Goal: Navigation & Orientation: Find specific page/section

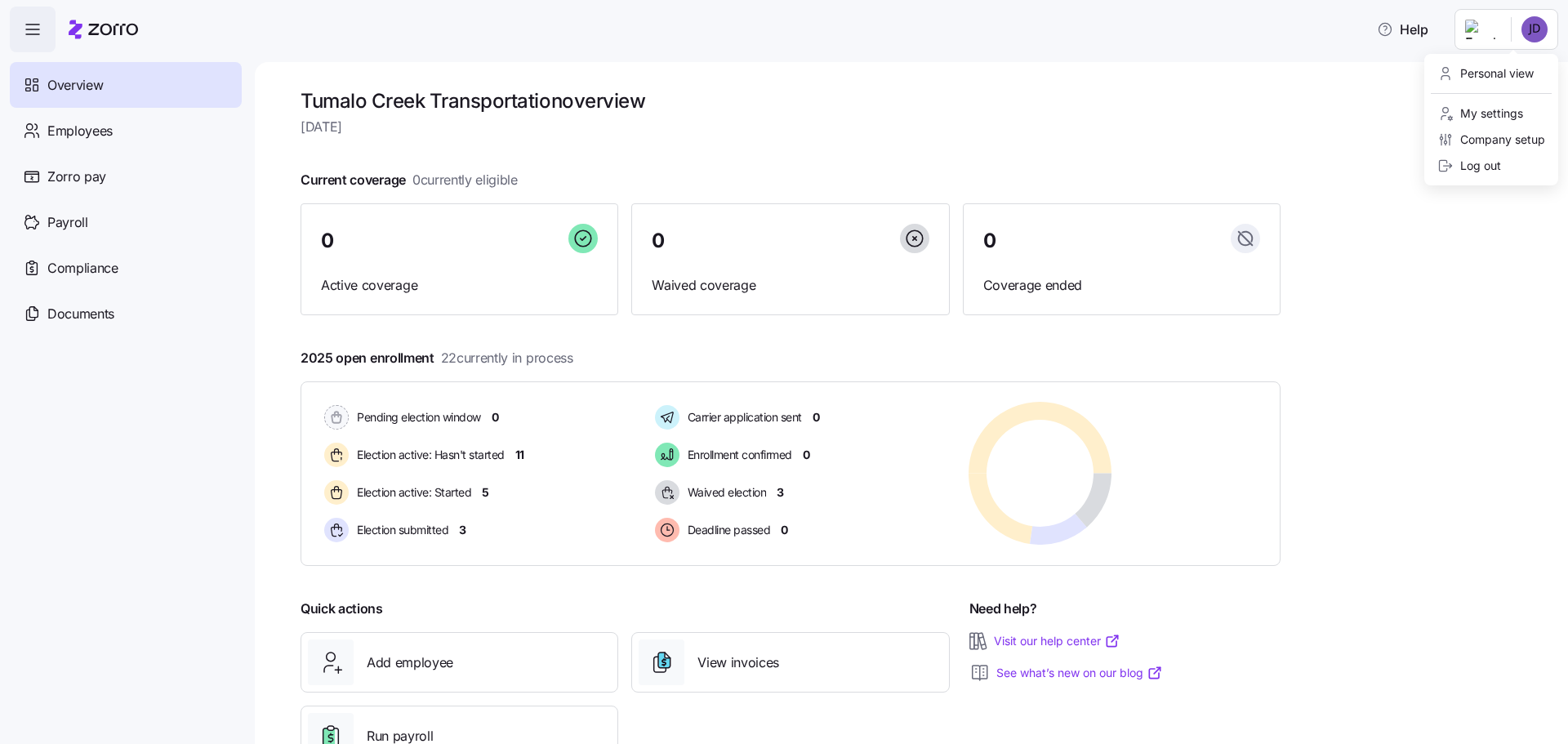
click at [1538, 29] on html "Help Overview Employees Zorro pay Payroll Compliance Documents Tumalo Creek Tra…" at bounding box center [784, 366] width 1568 height 734
click at [1475, 111] on div "My settings" at bounding box center [1480, 114] width 86 height 18
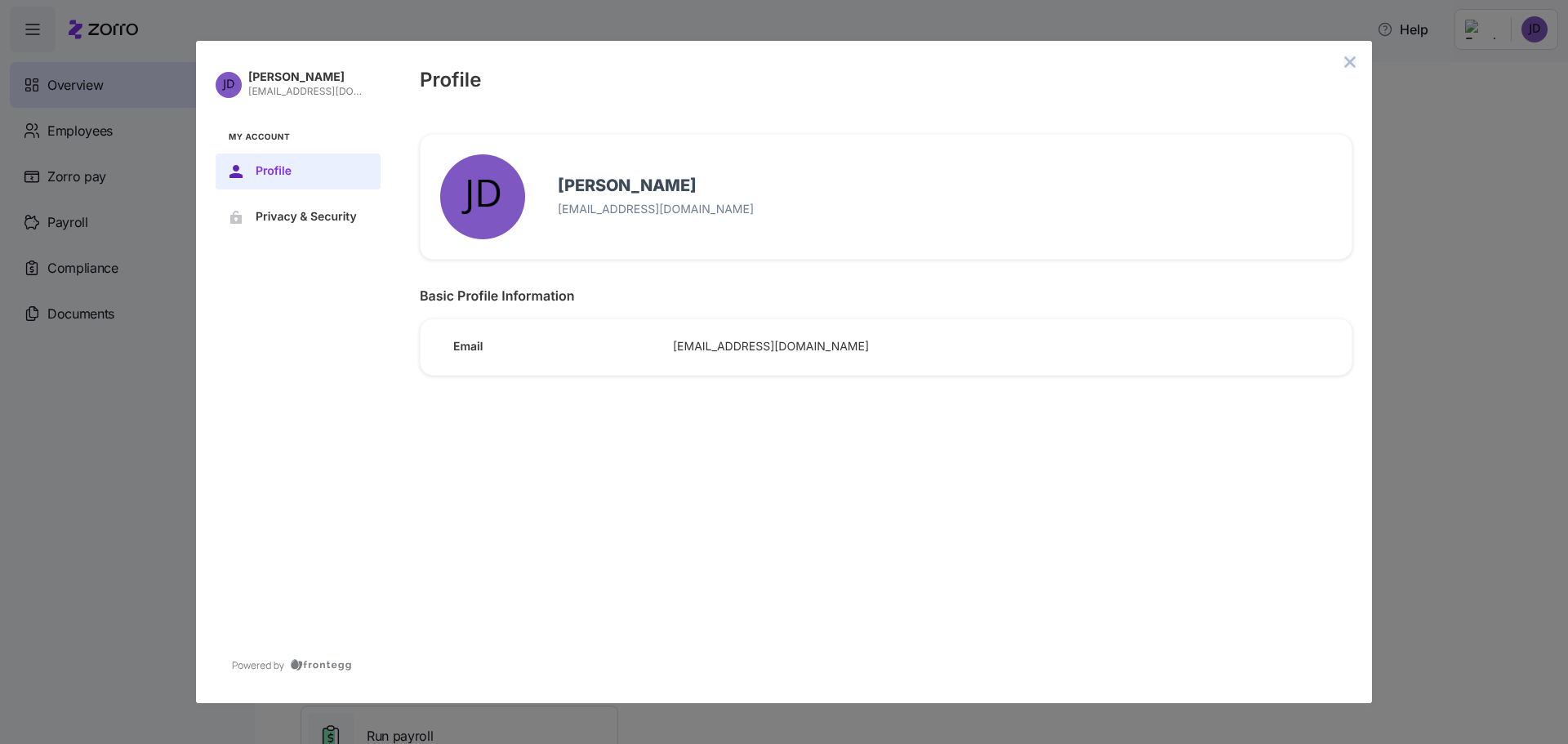
click at [1346, 56] on icon "close admin-box" at bounding box center [1350, 62] width 13 height 13
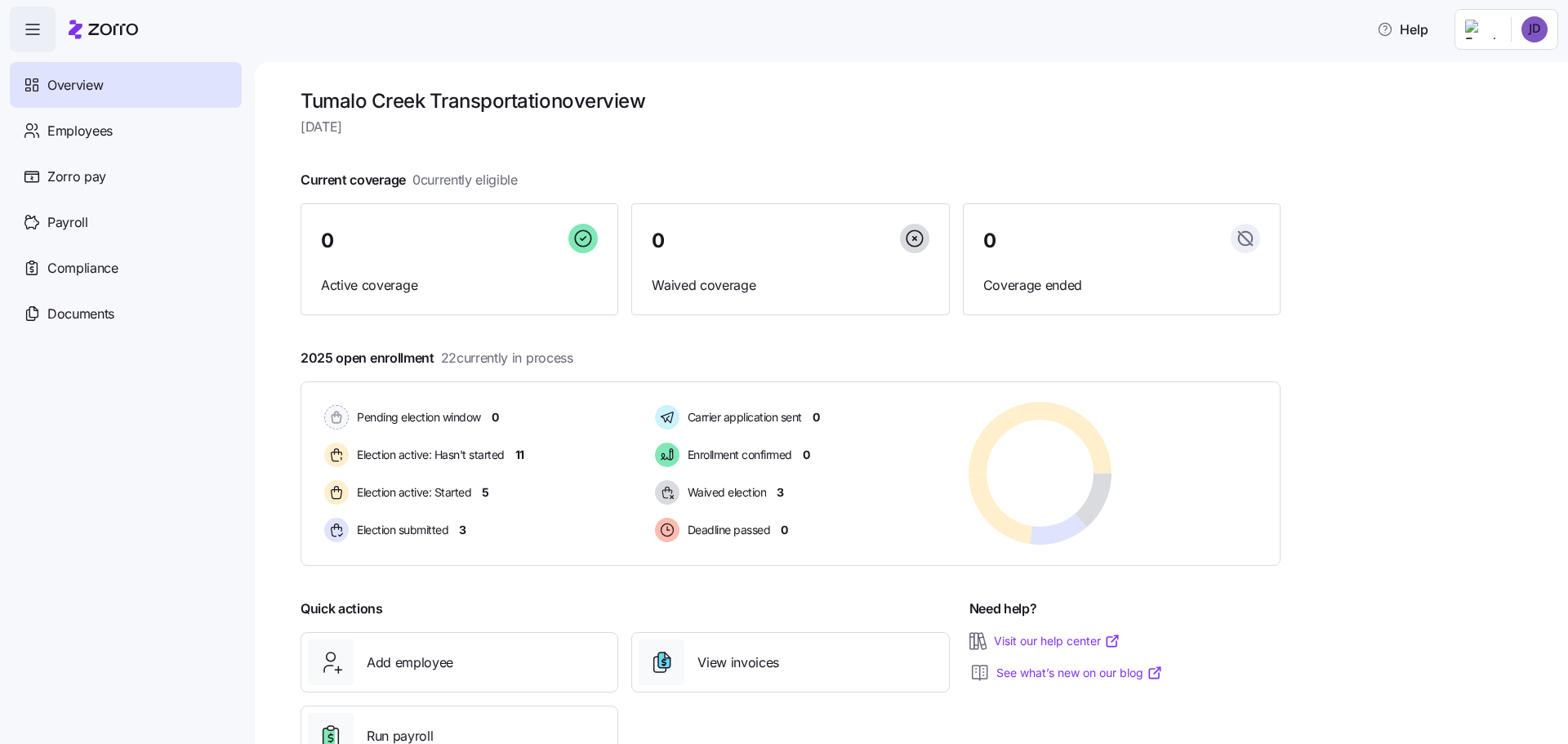
click at [1547, 29] on html "Help Overview Employees Zorro pay Payroll Compliance Documents Tumalo Creek Tra…" at bounding box center [784, 366] width 1568 height 734
click at [1500, 73] on div "Personal view" at bounding box center [1485, 74] width 97 height 18
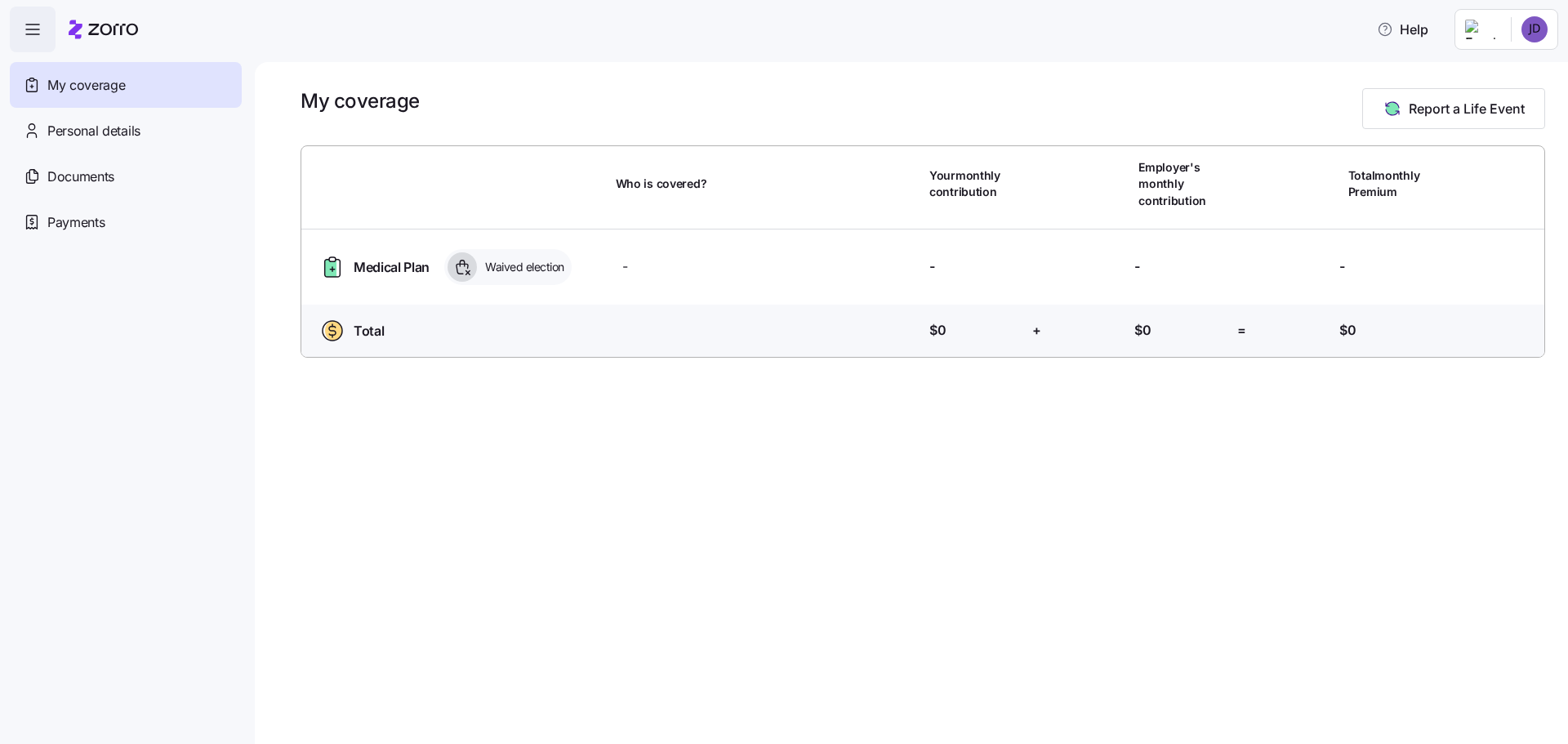
click at [1528, 26] on html "Help My coverage Personal details Documents Partners hub Payments My coverage R…" at bounding box center [784, 366] width 1568 height 734
click at [1493, 69] on div "Admin view" at bounding box center [1480, 74] width 85 height 18
